Goal: Information Seeking & Learning: Learn about a topic

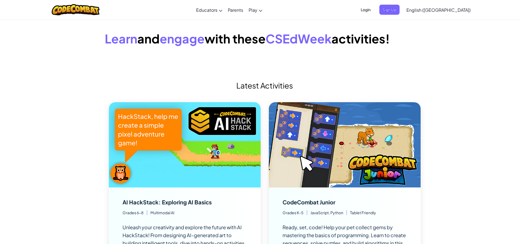
scroll to position [82, 0]
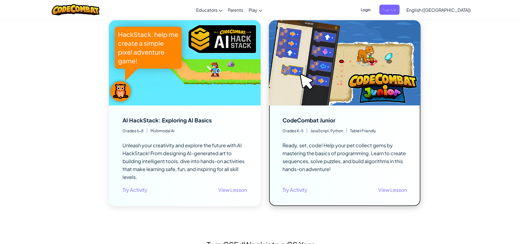
click at [351, 79] on img at bounding box center [345, 62] width 152 height 85
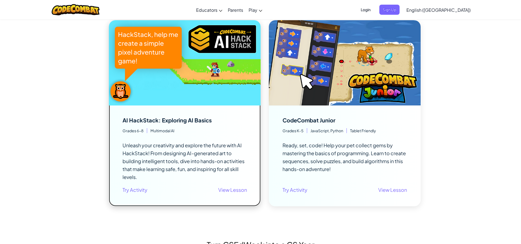
click at [227, 125] on div "AI HackStack: Exploring AI Basics Unleash your creativity and explore the futur…" at bounding box center [185, 156] width 125 height 79
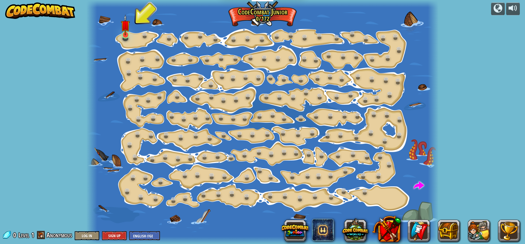
click at [121, 34] on div "Step Change (Locked) Change step arguments. Go Smart (Locked) Now we're really …" at bounding box center [262, 122] width 352 height 244
click at [122, 34] on img at bounding box center [125, 25] width 9 height 21
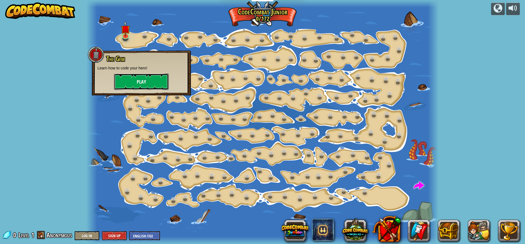
click at [145, 85] on button "Play" at bounding box center [141, 82] width 55 height 16
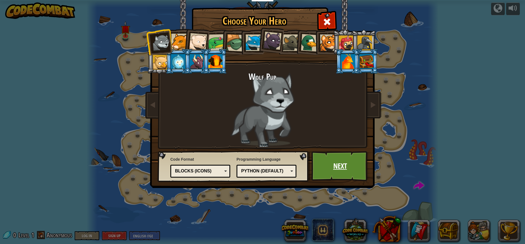
click at [349, 160] on link "Next" at bounding box center [340, 166] width 57 height 30
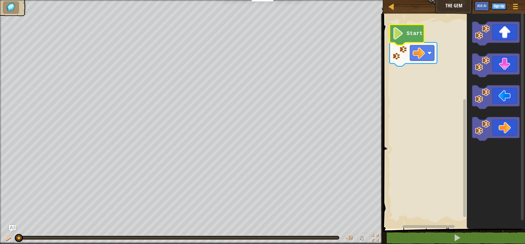
click at [409, 35] on text "Start" at bounding box center [415, 34] width 16 height 6
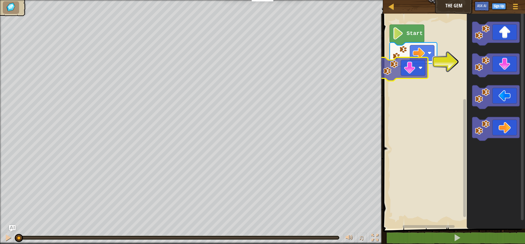
click at [386, 75] on div "Start" at bounding box center [454, 120] width 144 height 218
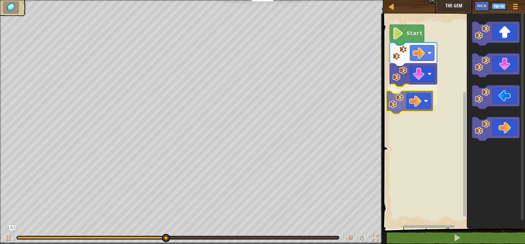
click at [417, 91] on div "Start" at bounding box center [454, 120] width 144 height 218
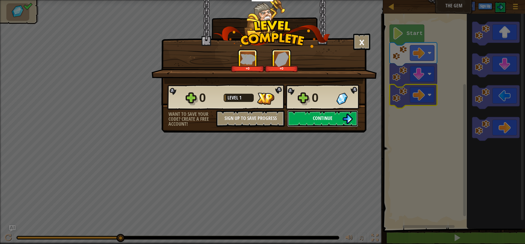
click at [340, 113] on button "Continue" at bounding box center [323, 119] width 71 height 16
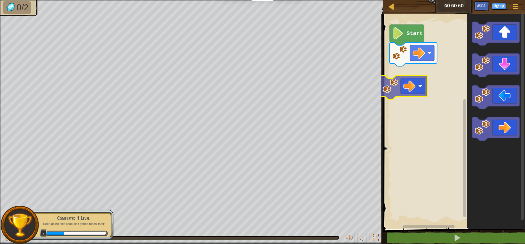
click at [417, 74] on div "Start" at bounding box center [454, 120] width 144 height 218
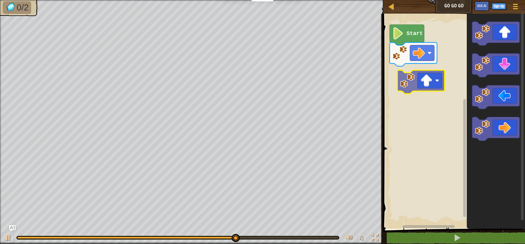
click at [420, 85] on div "Start" at bounding box center [454, 120] width 144 height 218
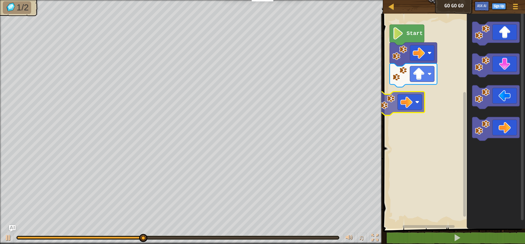
click at [399, 99] on div "Start" at bounding box center [454, 120] width 144 height 218
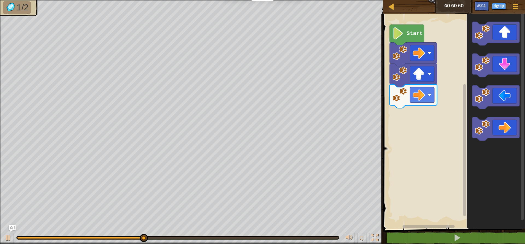
click at [401, 128] on div "Start" at bounding box center [454, 120] width 144 height 218
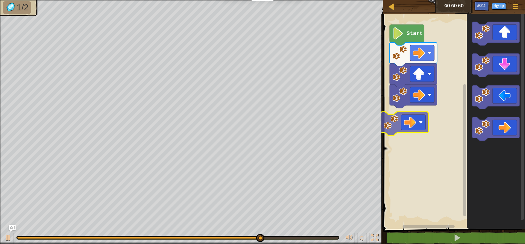
click at [401, 131] on div "Start" at bounding box center [454, 120] width 144 height 218
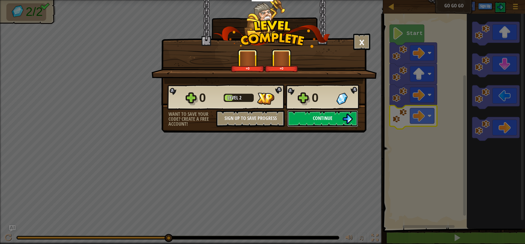
click at [326, 118] on span "Continue" at bounding box center [323, 118] width 20 height 7
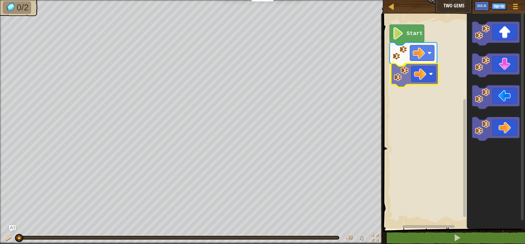
click at [423, 76] on div "Start" at bounding box center [454, 120] width 144 height 218
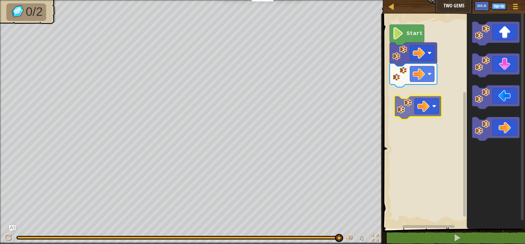
click at [396, 94] on div "Start" at bounding box center [454, 120] width 144 height 218
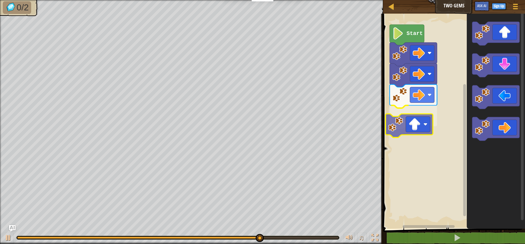
click at [410, 132] on div "Start" at bounding box center [454, 120] width 144 height 218
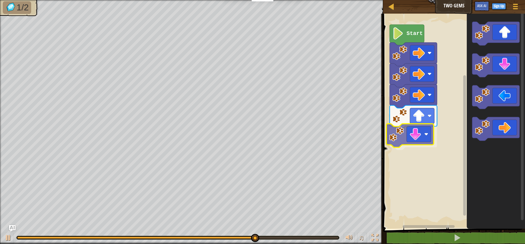
click at [408, 135] on div "Start" at bounding box center [454, 120] width 144 height 218
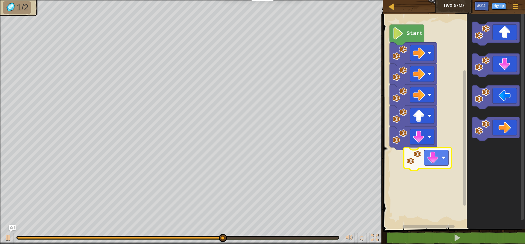
click at [415, 173] on div "Start" at bounding box center [454, 120] width 144 height 218
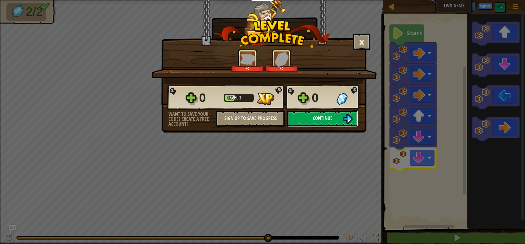
click at [297, 113] on button "Continue" at bounding box center [323, 119] width 71 height 16
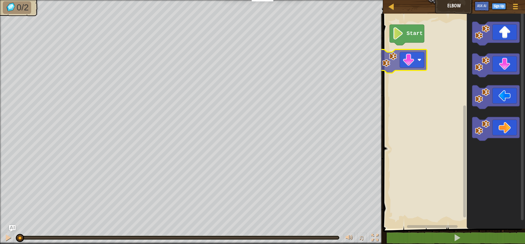
click at [411, 68] on div "Start" at bounding box center [454, 120] width 144 height 218
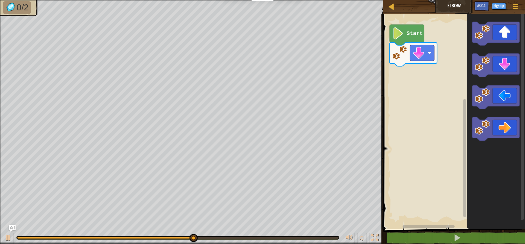
click at [436, 71] on div "Start" at bounding box center [454, 120] width 144 height 218
click at [449, 79] on div "Start" at bounding box center [454, 120] width 144 height 218
click at [475, 73] on g "Blockly Workspace" at bounding box center [496, 66] width 47 height 24
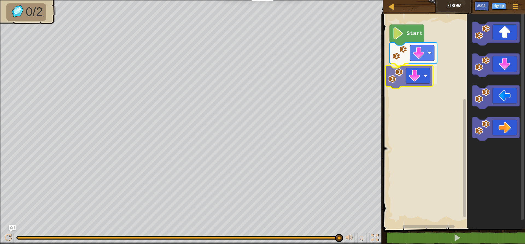
click at [394, 77] on div "Start" at bounding box center [454, 120] width 144 height 218
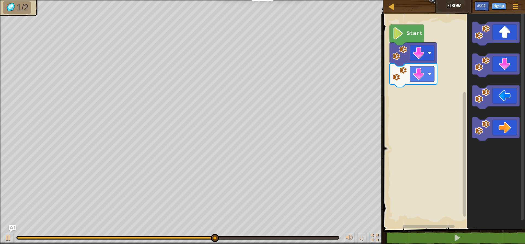
click at [443, 116] on div "Start" at bounding box center [454, 120] width 144 height 218
click at [472, 96] on icon "Blockly Workspace" at bounding box center [496, 120] width 58 height 218
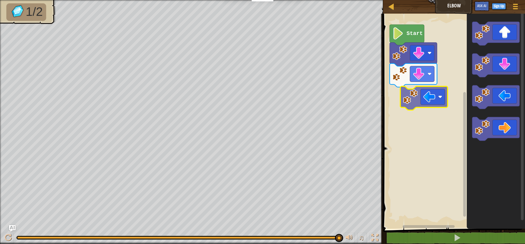
click at [403, 95] on div "Start" at bounding box center [454, 120] width 144 height 218
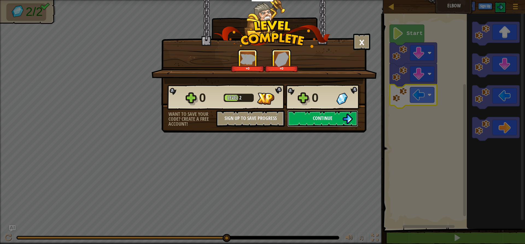
drag, startPoint x: 309, startPoint y: 117, endPoint x: 310, endPoint y: 113, distance: 3.6
click at [310, 113] on button "Continue" at bounding box center [323, 119] width 71 height 16
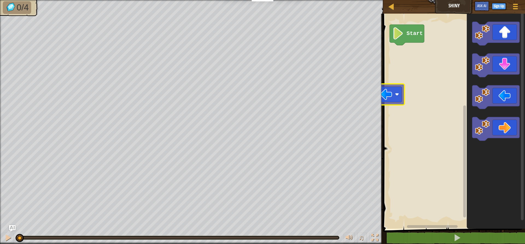
click at [386, 76] on div "Start" at bounding box center [454, 120] width 144 height 218
click at [390, 69] on rect "Blockly Workspace" at bounding box center [454, 120] width 144 height 218
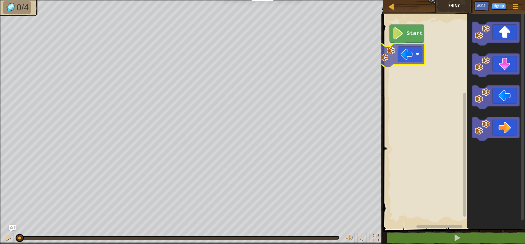
click at [401, 55] on div "Start" at bounding box center [454, 120] width 144 height 218
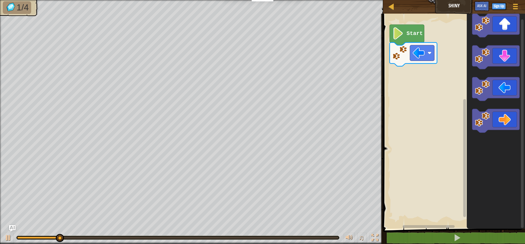
click at [500, 107] on div "Start" at bounding box center [454, 120] width 144 height 218
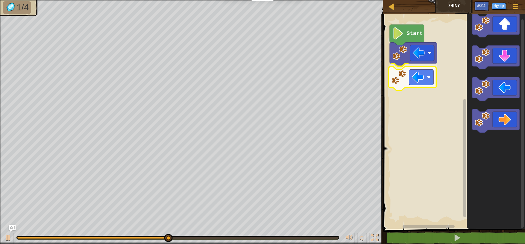
click at [414, 87] on div "Start" at bounding box center [454, 120] width 144 height 218
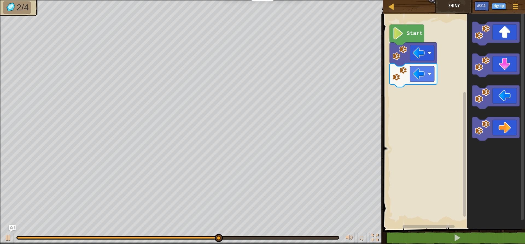
click at [457, 90] on div "Start" at bounding box center [454, 120] width 144 height 218
click at [426, 94] on div "Start" at bounding box center [454, 120] width 144 height 218
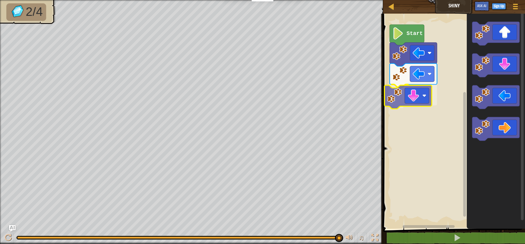
click at [386, 97] on div "Start" at bounding box center [454, 120] width 144 height 218
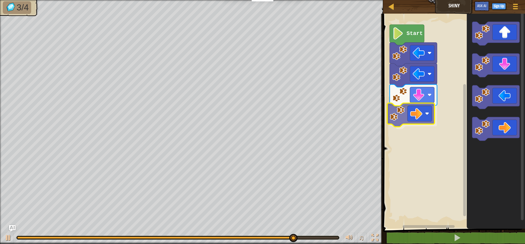
click at [399, 121] on div "Start" at bounding box center [454, 120] width 144 height 218
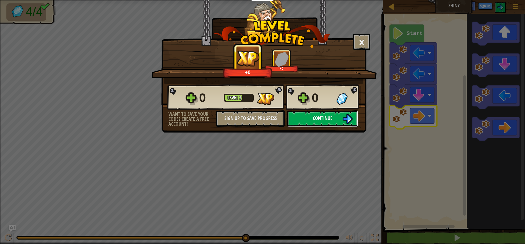
click at [352, 121] on img at bounding box center [348, 119] width 10 height 10
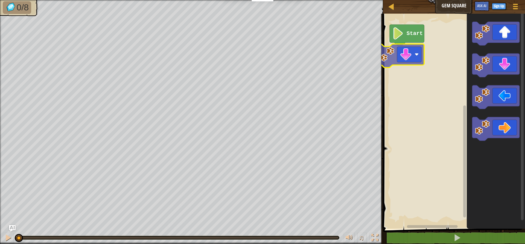
click at [390, 60] on div "Start" at bounding box center [454, 120] width 144 height 218
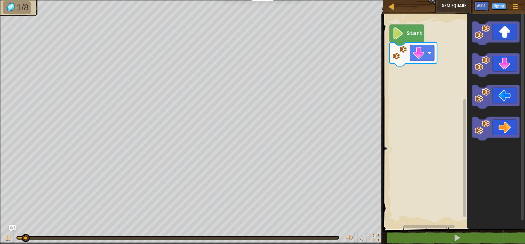
click at [522, 119] on rect "Blockly Workspace" at bounding box center [522, 116] width 3 height 209
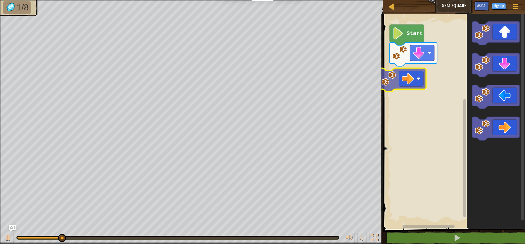
click at [394, 78] on div "Start" at bounding box center [454, 120] width 144 height 218
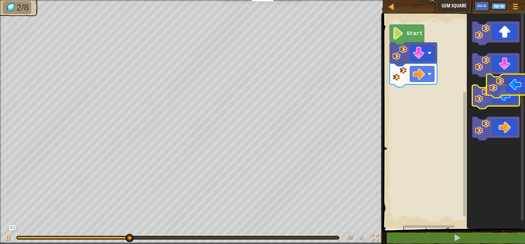
click at [517, 104] on g "Blockly Workspace" at bounding box center [496, 97] width 47 height 24
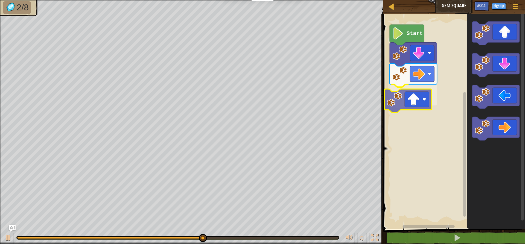
click at [399, 107] on div "Start" at bounding box center [454, 120] width 144 height 218
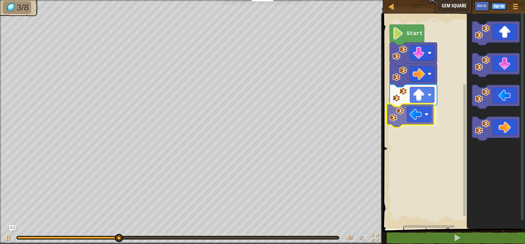
click at [410, 124] on div "Start" at bounding box center [454, 120] width 144 height 218
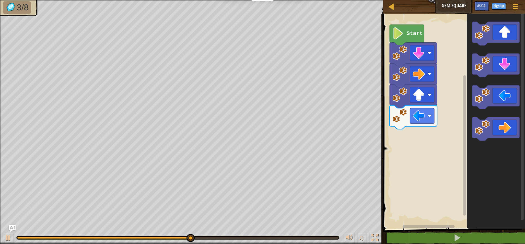
click at [429, 123] on div "Start" at bounding box center [454, 120] width 144 height 218
click at [390, 128] on div "Start" at bounding box center [454, 120] width 144 height 218
click at [463, 101] on div "Start" at bounding box center [454, 120] width 144 height 218
click at [472, 109] on icon "Blockly Workspace" at bounding box center [496, 120] width 58 height 218
click at [477, 111] on icon "Blockly Workspace" at bounding box center [496, 120] width 58 height 218
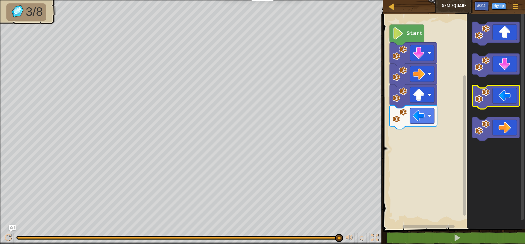
click at [481, 92] on g "Blockly Workspace" at bounding box center [496, 81] width 47 height 119
click at [512, 61] on g "Blockly Workspace" at bounding box center [496, 66] width 47 height 24
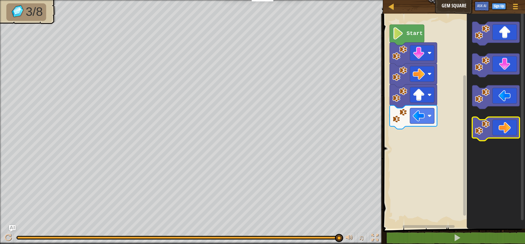
click at [476, 93] on g "Blockly Workspace" at bounding box center [496, 97] width 47 height 24
click at [445, 108] on div "Start" at bounding box center [454, 120] width 144 height 218
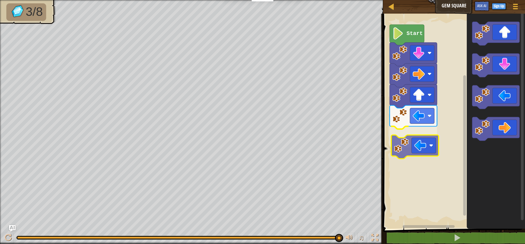
click at [422, 141] on div "Start" at bounding box center [454, 120] width 144 height 218
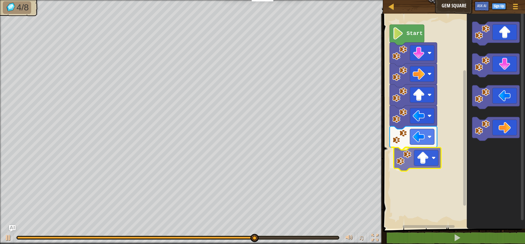
click at [404, 167] on div "Start" at bounding box center [454, 120] width 144 height 218
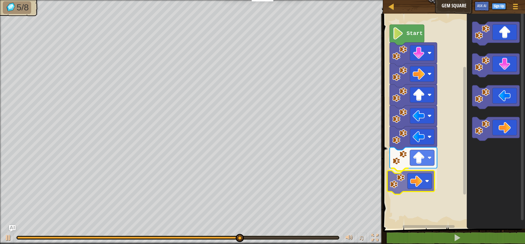
click at [405, 184] on div "Start" at bounding box center [454, 120] width 144 height 218
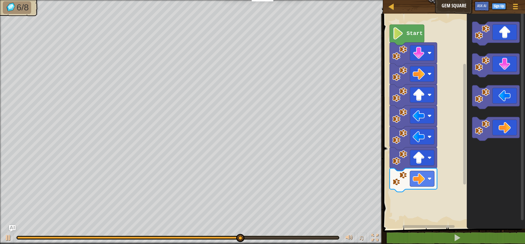
click at [481, 144] on icon "Blockly Workspace" at bounding box center [496, 120] width 58 height 218
click at [465, 144] on div "Start" at bounding box center [454, 120] width 144 height 218
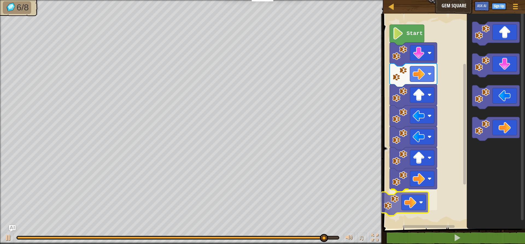
click at [396, 196] on div "Start" at bounding box center [454, 120] width 144 height 218
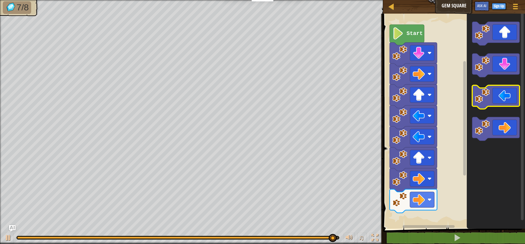
click at [484, 101] on g "Blockly Workspace" at bounding box center [496, 81] width 47 height 119
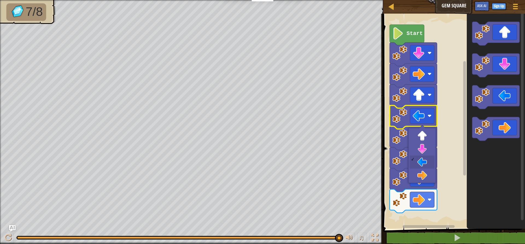
click at [455, 145] on rect "Blockly Workspace" at bounding box center [454, 120] width 144 height 218
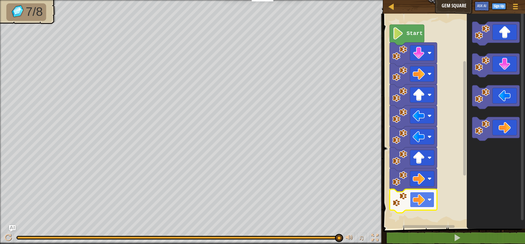
click at [421, 204] on image "Blockly Workspace" at bounding box center [419, 200] width 12 height 12
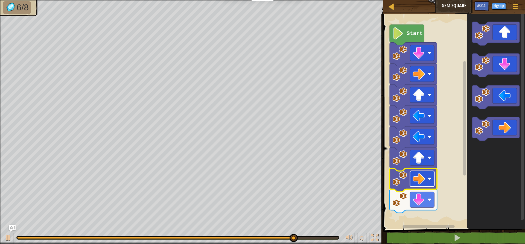
click at [420, 180] on image "Blockly Workspace" at bounding box center [419, 179] width 12 height 12
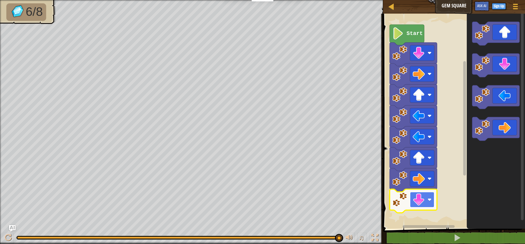
click at [420, 200] on image "Blockly Workspace" at bounding box center [419, 200] width 12 height 12
click at [423, 186] on rect "Blockly Workspace" at bounding box center [422, 179] width 24 height 16
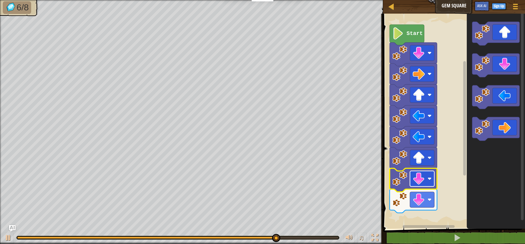
click at [416, 184] on image "Blockly Workspace" at bounding box center [419, 179] width 12 height 12
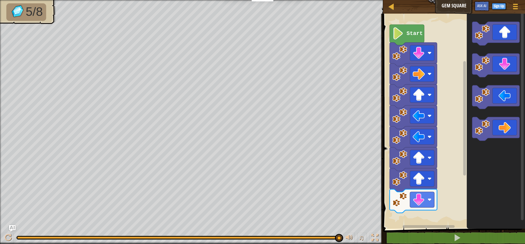
click at [438, 201] on div "Start" at bounding box center [454, 120] width 144 height 218
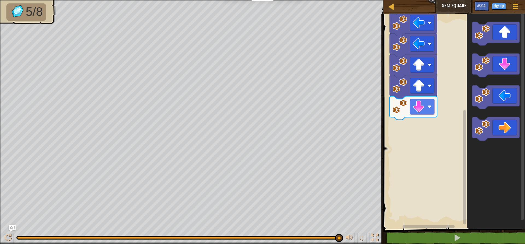
click at [477, 129] on image "Blockly Workspace" at bounding box center [482, 127] width 15 height 15
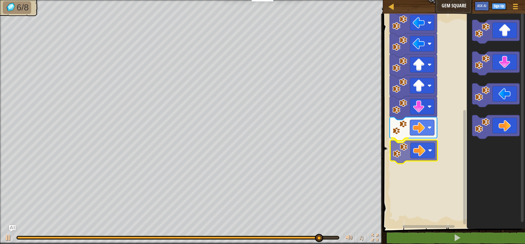
click at [412, 153] on div "Start" at bounding box center [454, 120] width 144 height 218
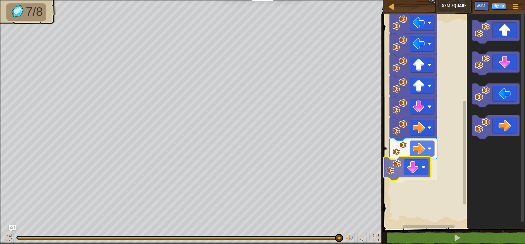
click at [392, 173] on div "Start" at bounding box center [454, 120] width 144 height 218
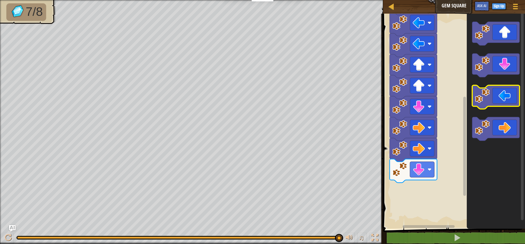
click at [478, 98] on g "Blockly Workspace" at bounding box center [496, 81] width 47 height 119
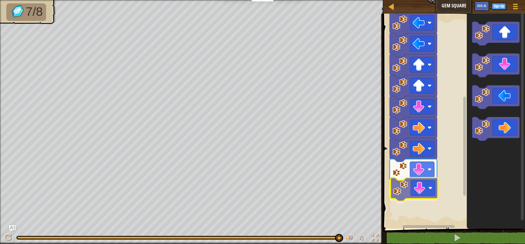
click at [395, 187] on div "Start" at bounding box center [454, 120] width 144 height 218
click at [466, 118] on div "Start" at bounding box center [454, 120] width 144 height 218
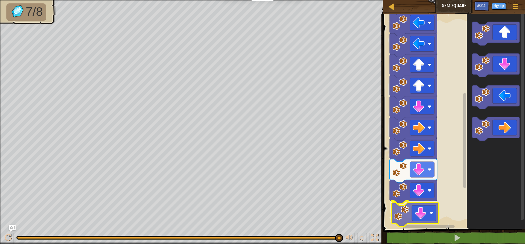
click at [401, 213] on div "Start" at bounding box center [454, 120] width 144 height 218
click at [461, 126] on div "Start" at bounding box center [454, 120] width 144 height 218
click at [400, 228] on div "Start" at bounding box center [454, 120] width 144 height 218
